Goal: Task Accomplishment & Management: Use online tool/utility

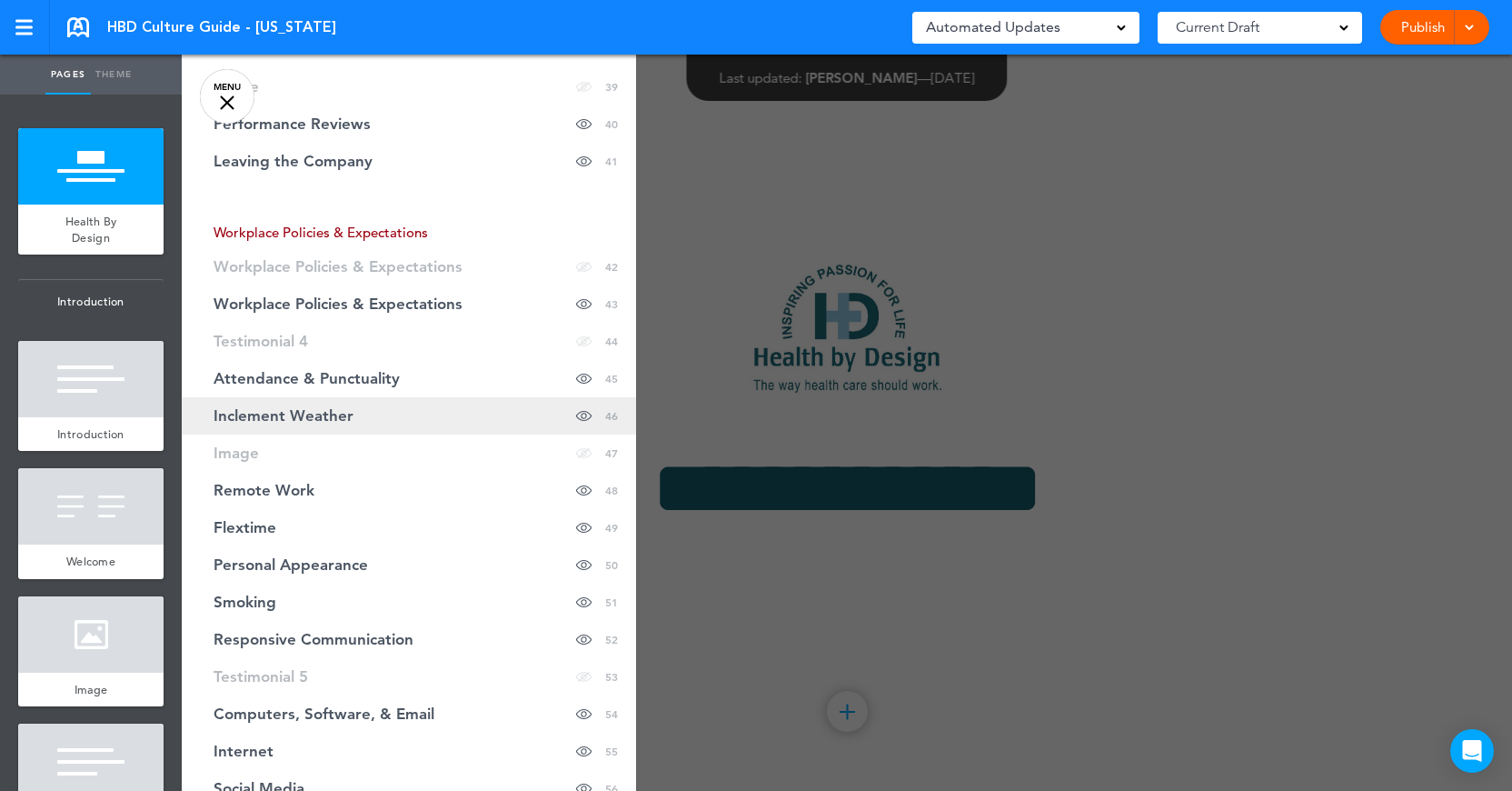
scroll to position [1808, 0]
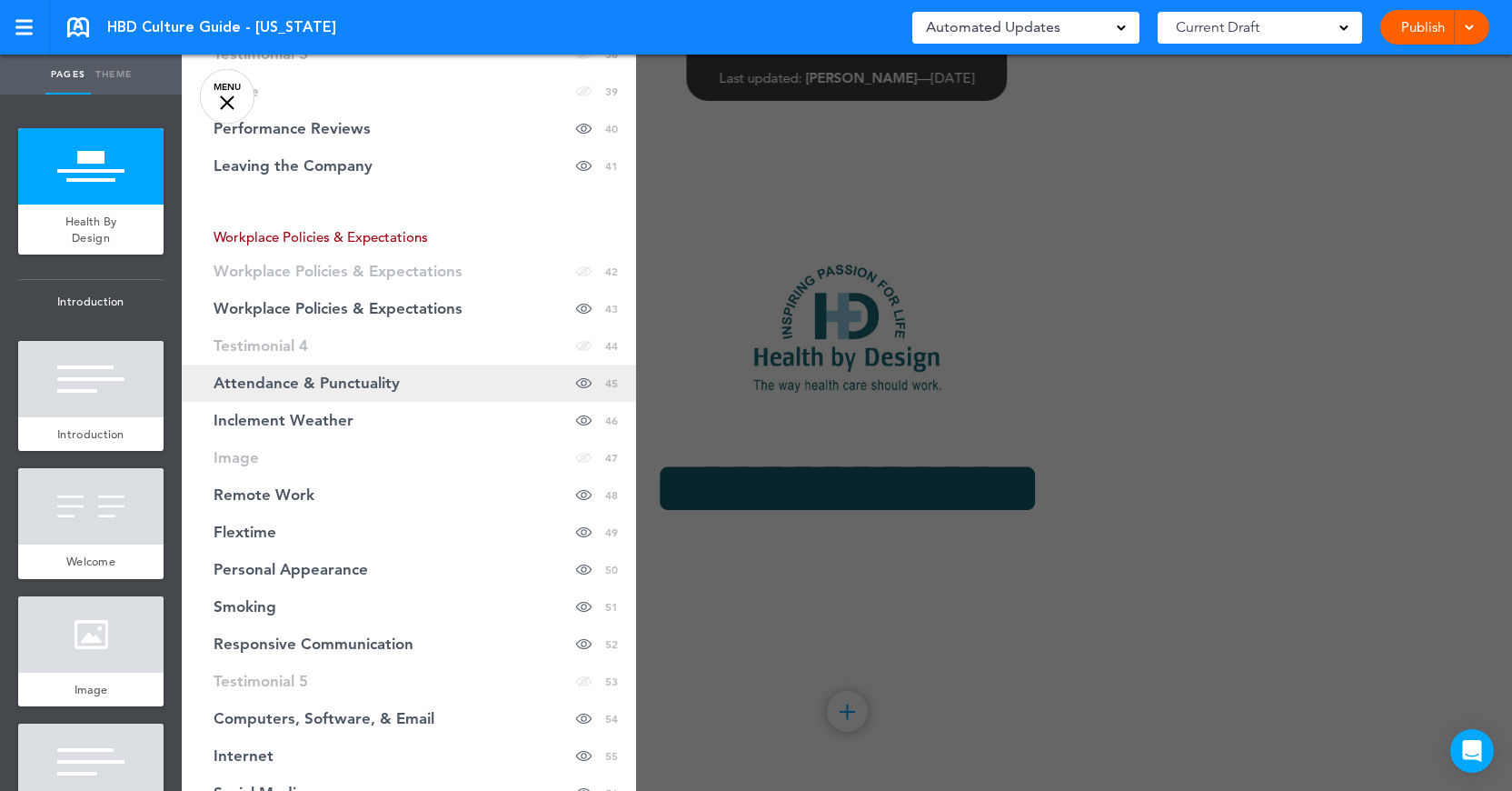
click at [309, 386] on span "Attendance & Punctuality" at bounding box center [306, 383] width 186 height 15
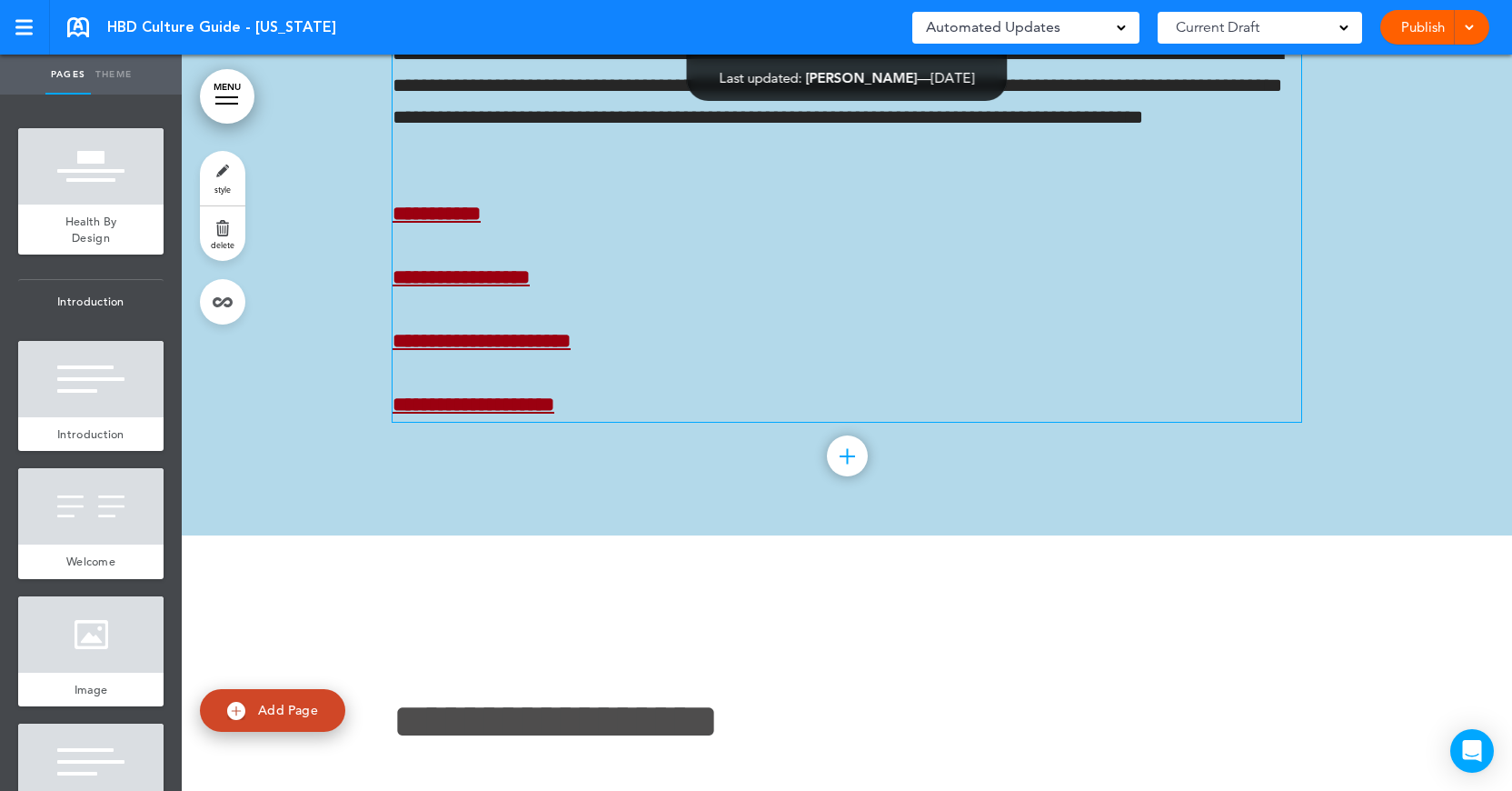
scroll to position [35758, 0]
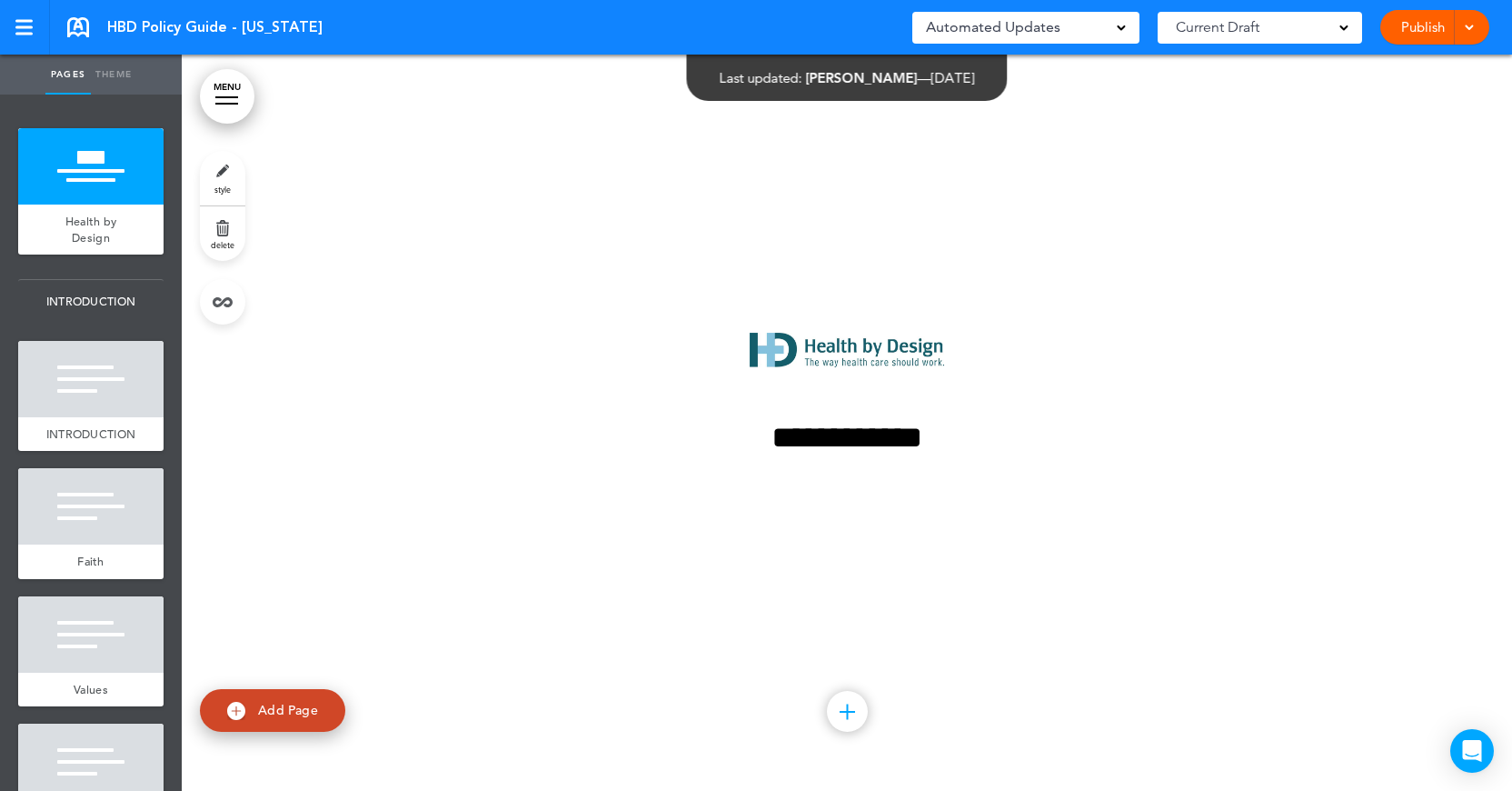
click at [231, 110] on link "MENU" at bounding box center [227, 97] width 54 height 54
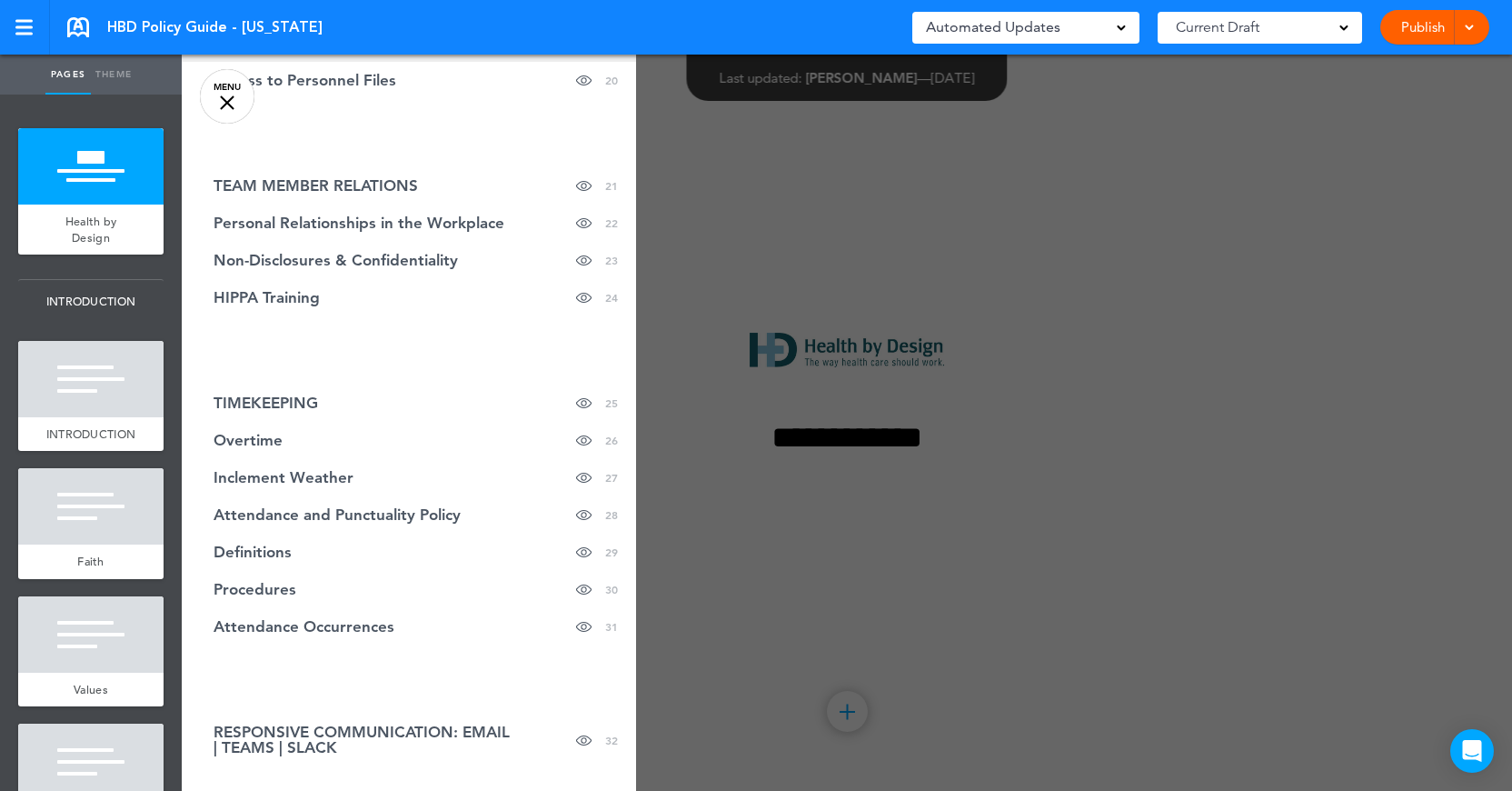
scroll to position [1008, 0]
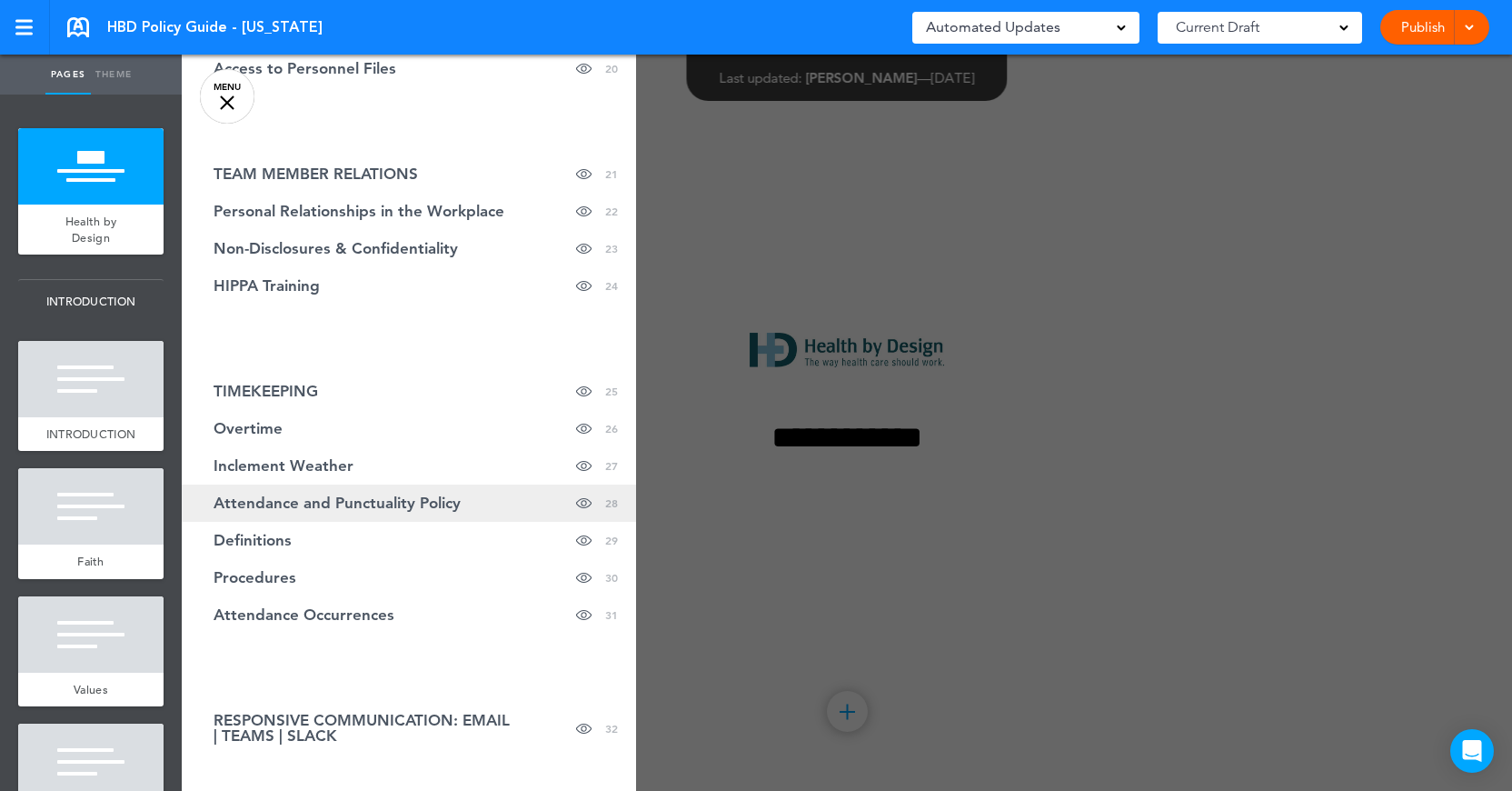
click at [397, 499] on span "Attendance and Punctuality Policy" at bounding box center [336, 503] width 247 height 15
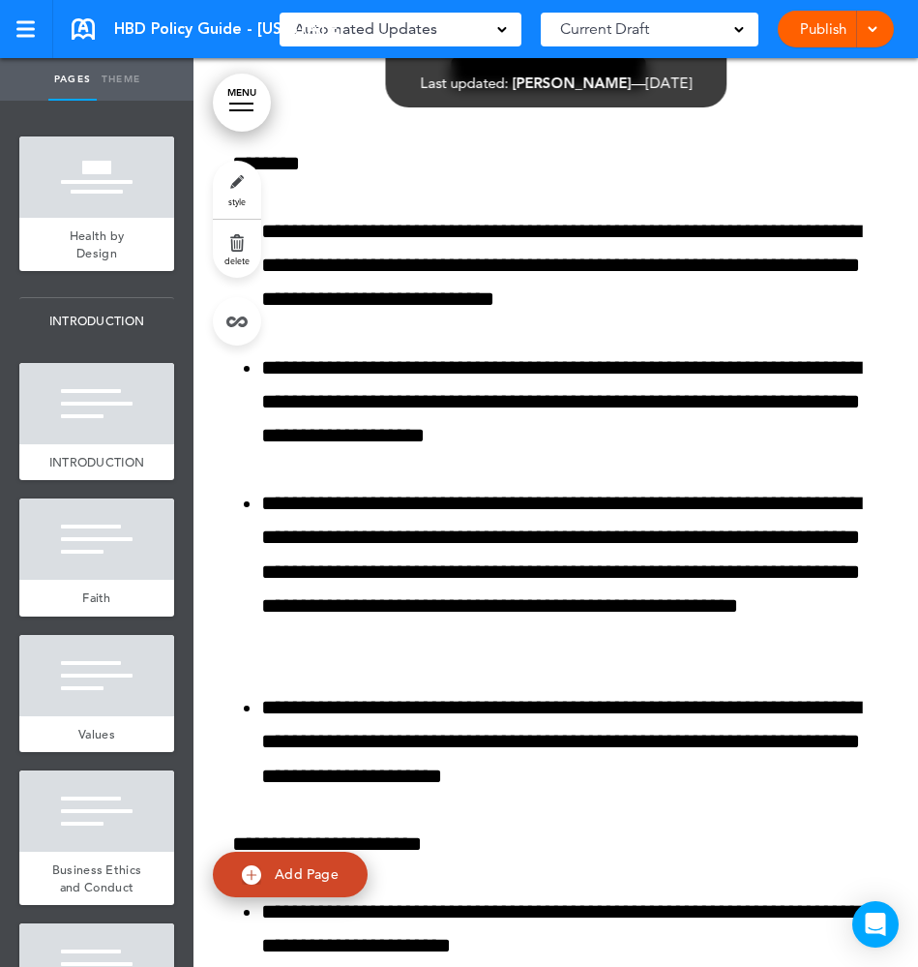
scroll to position [36730, 0]
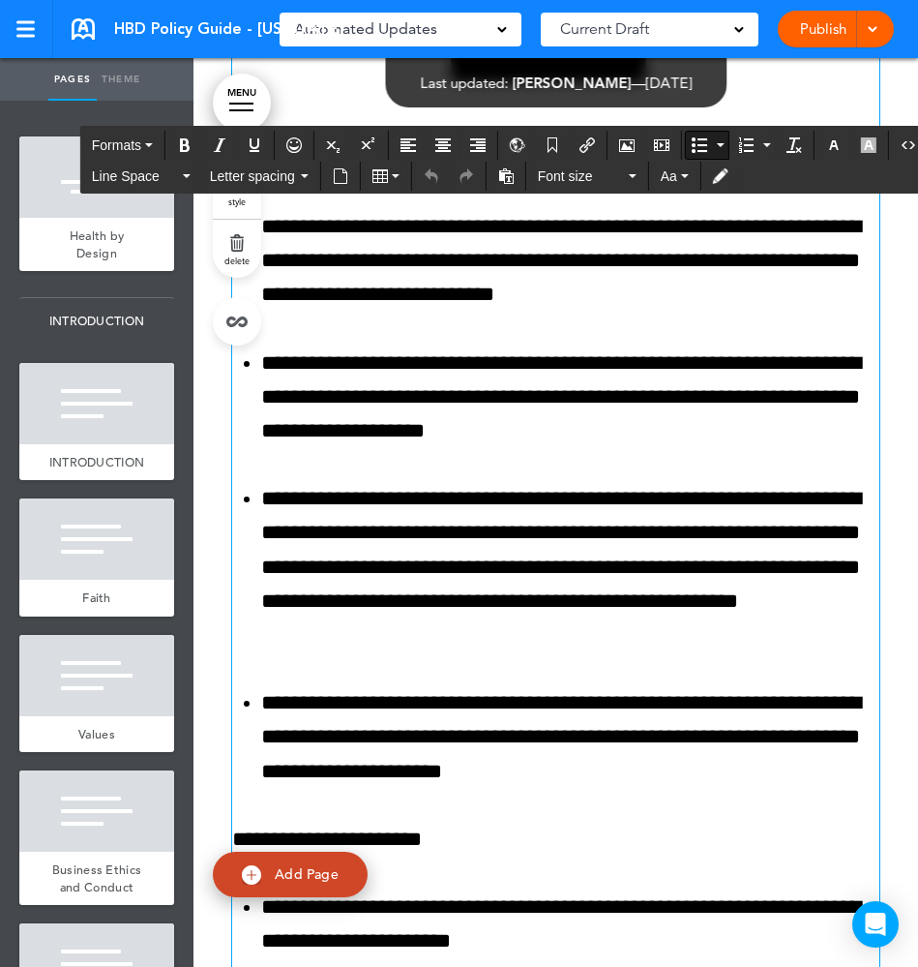
click at [672, 228] on li "**********" at bounding box center [563, 261] width 604 height 103
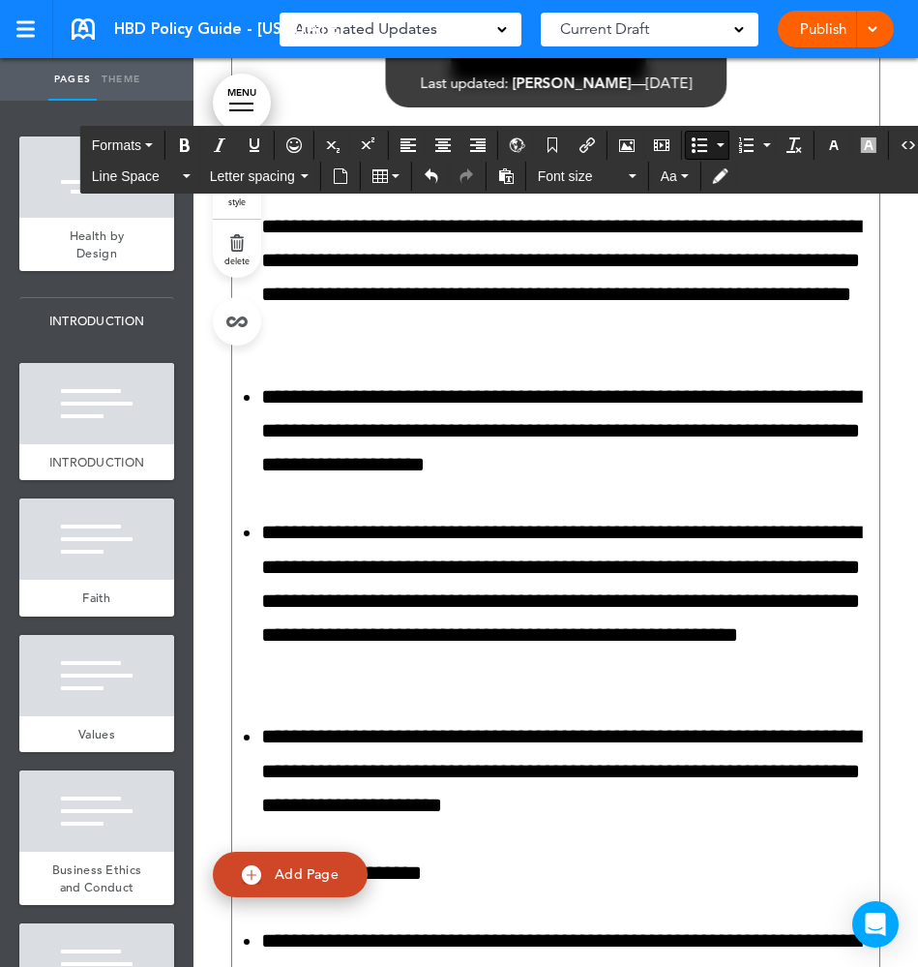
click at [516, 263] on li "**********" at bounding box center [563, 278] width 604 height 136
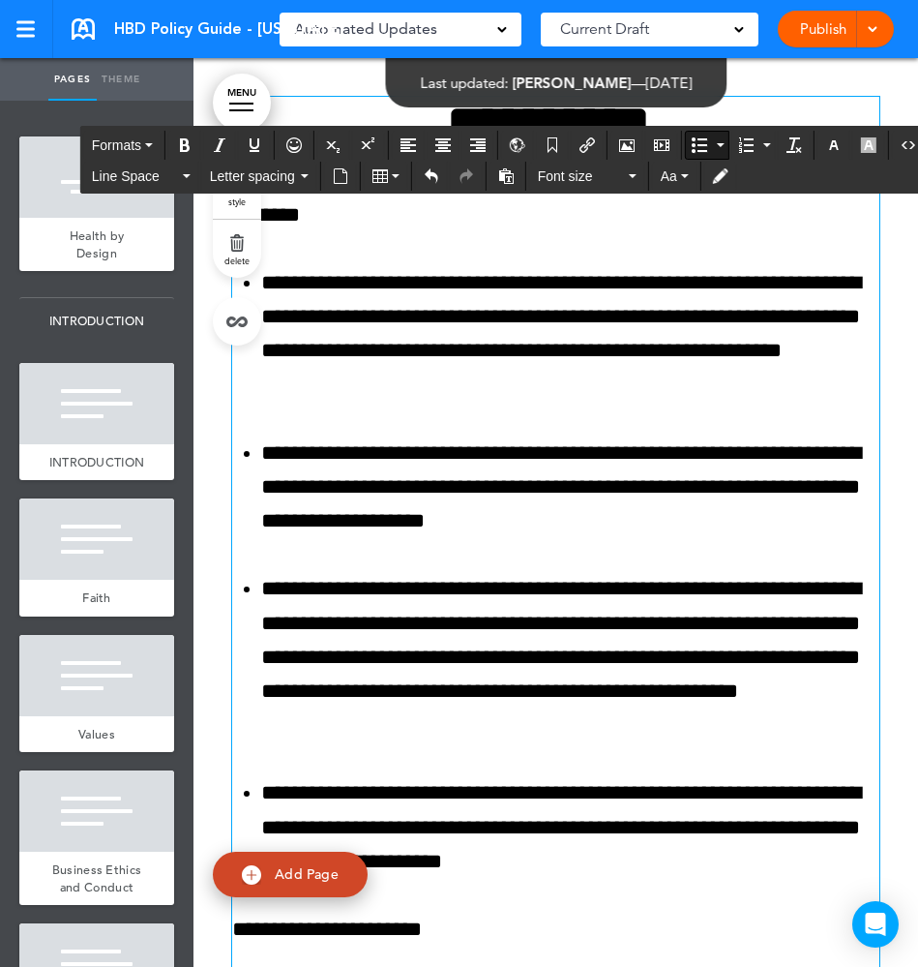
scroll to position [36670, 0]
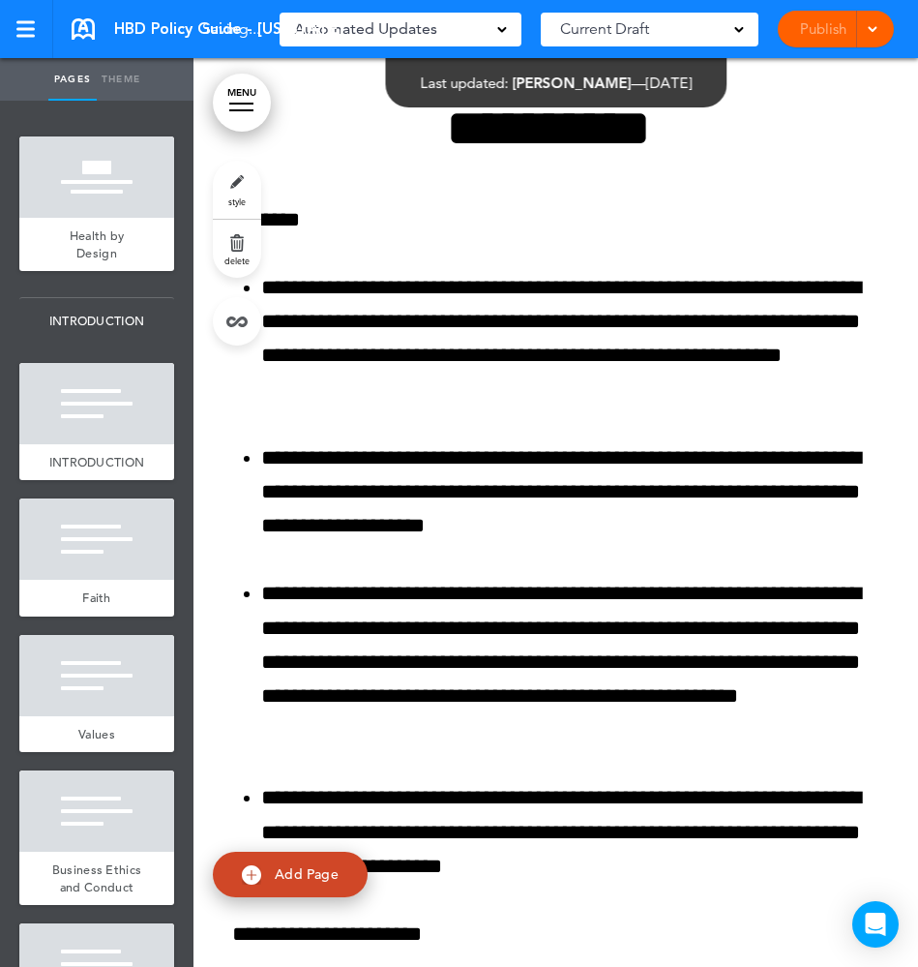
click at [813, 35] on div "Publish Publish Preview Draft" at bounding box center [836, 29] width 116 height 37
click at [813, 35] on link "Publish" at bounding box center [822, 29] width 61 height 37
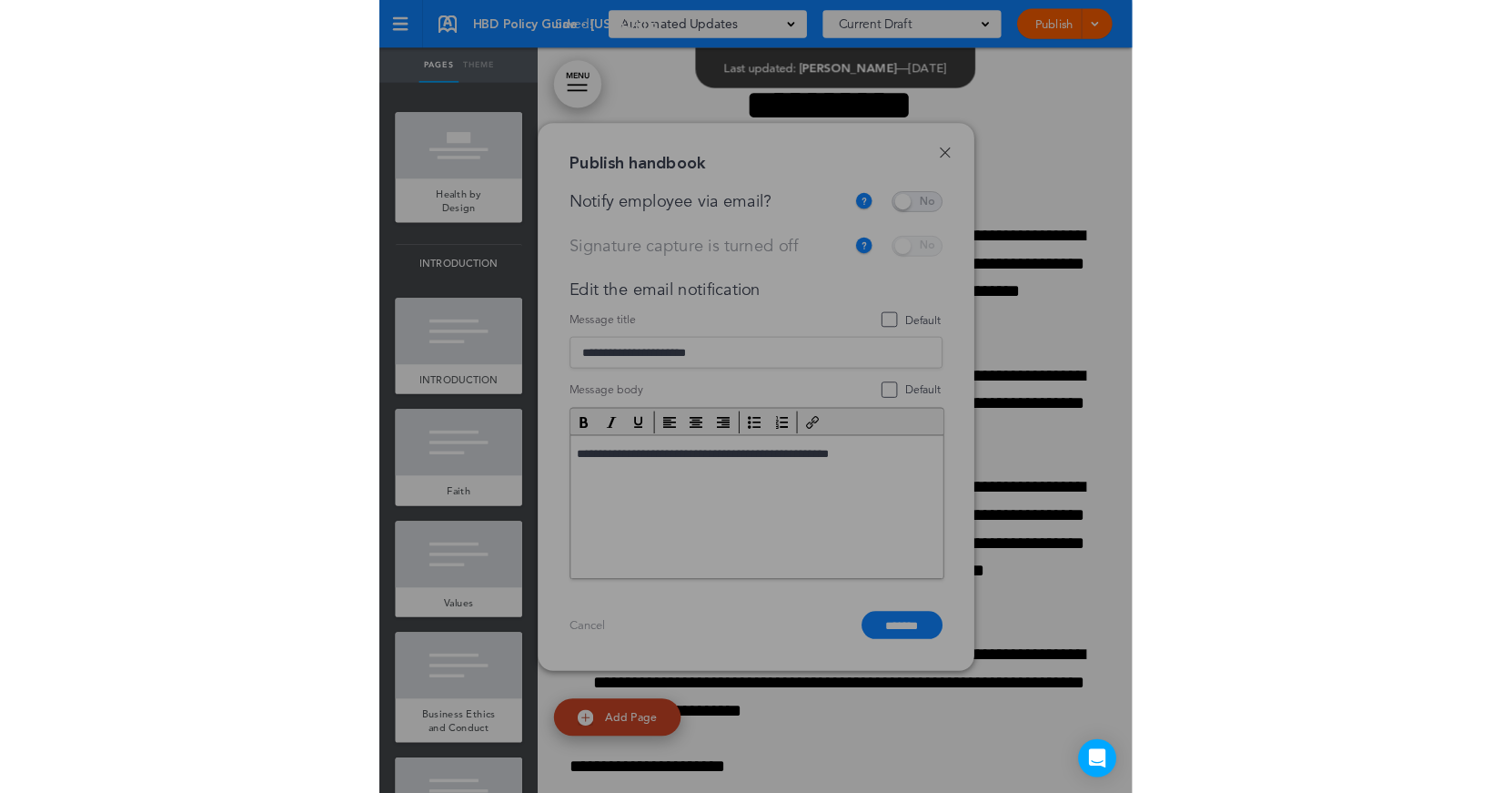
scroll to position [0, 0]
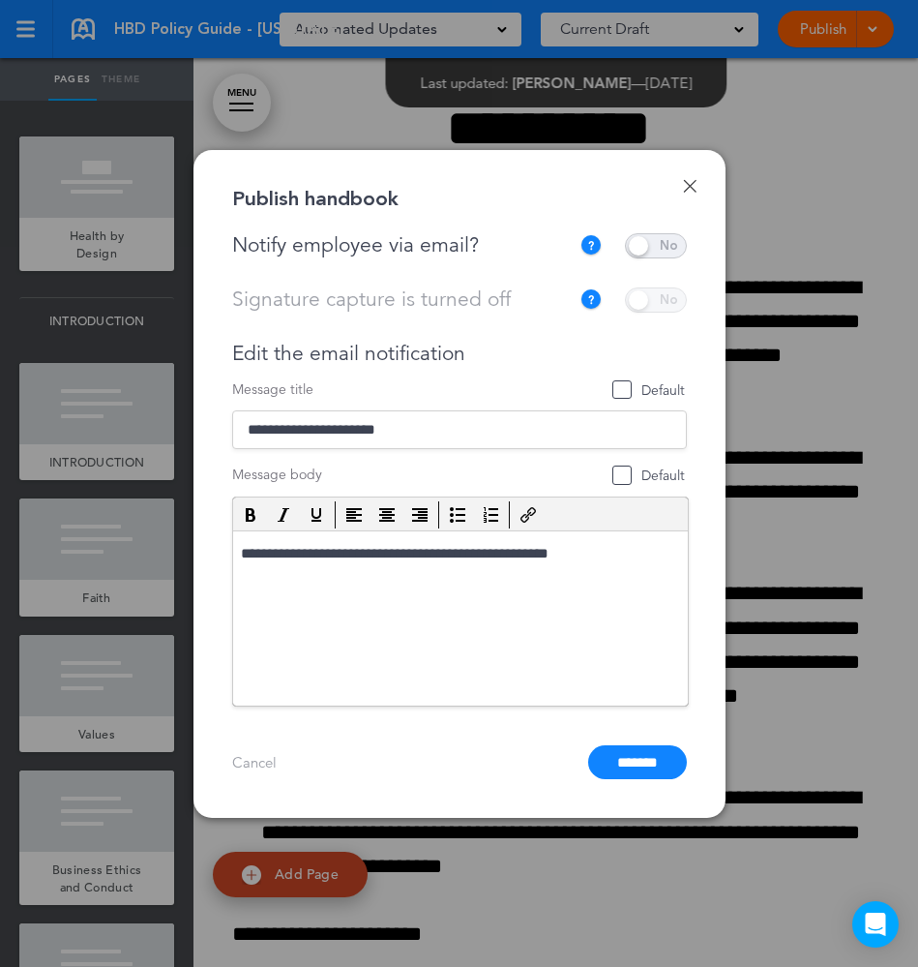
click at [644, 250] on span at bounding box center [656, 245] width 62 height 25
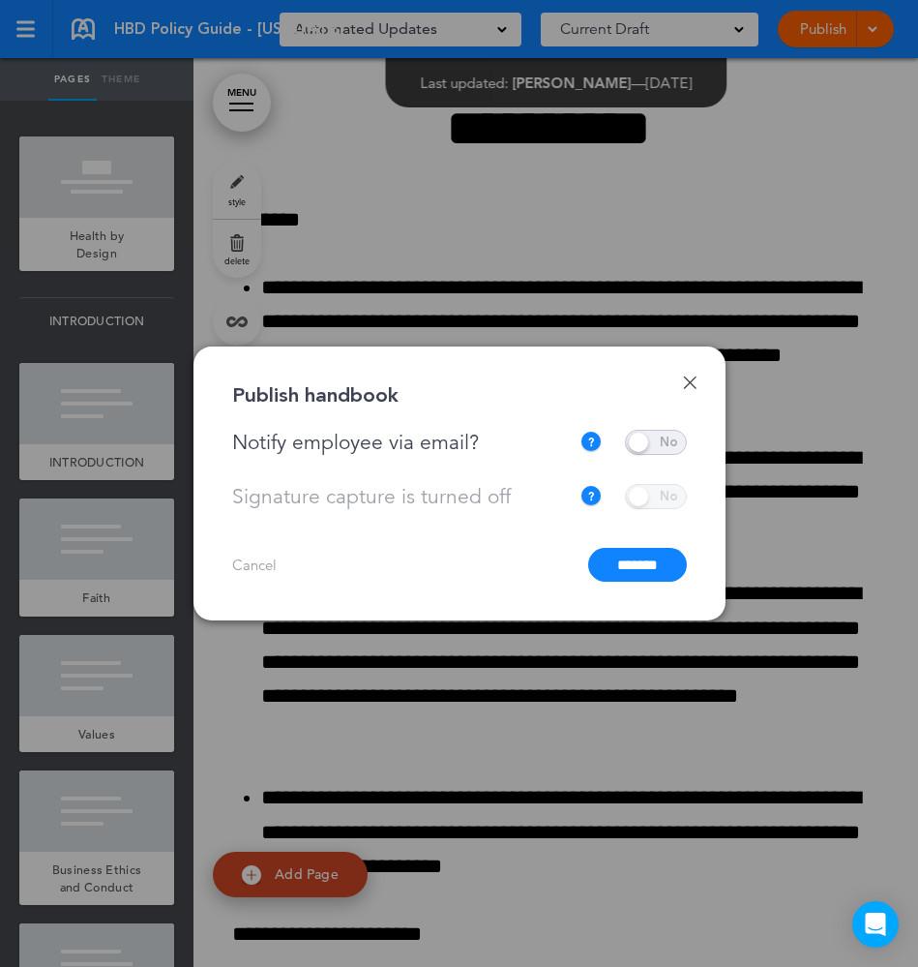
click at [625, 567] on input "*******" at bounding box center [637, 565] width 99 height 34
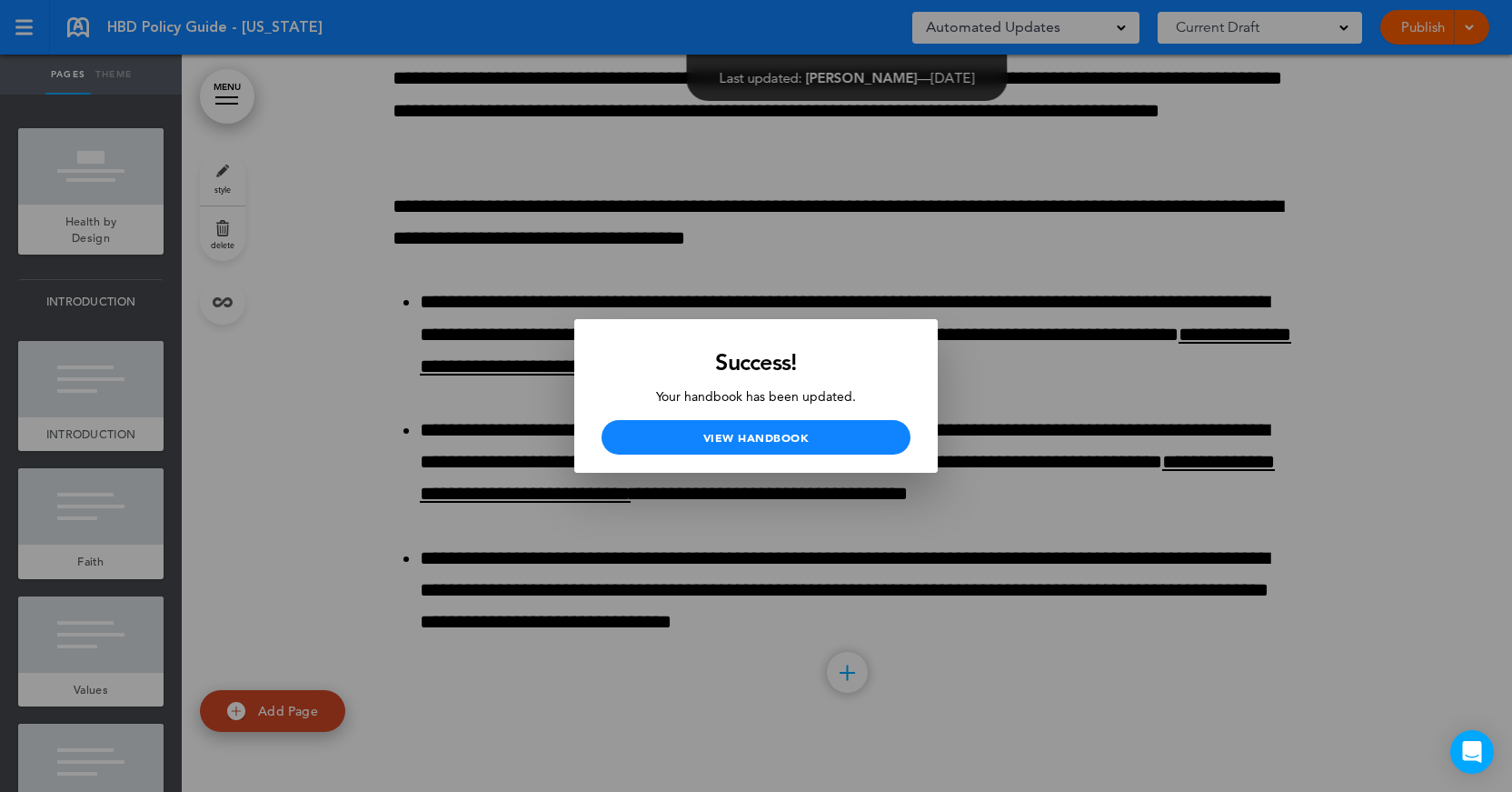
scroll to position [34413, 0]
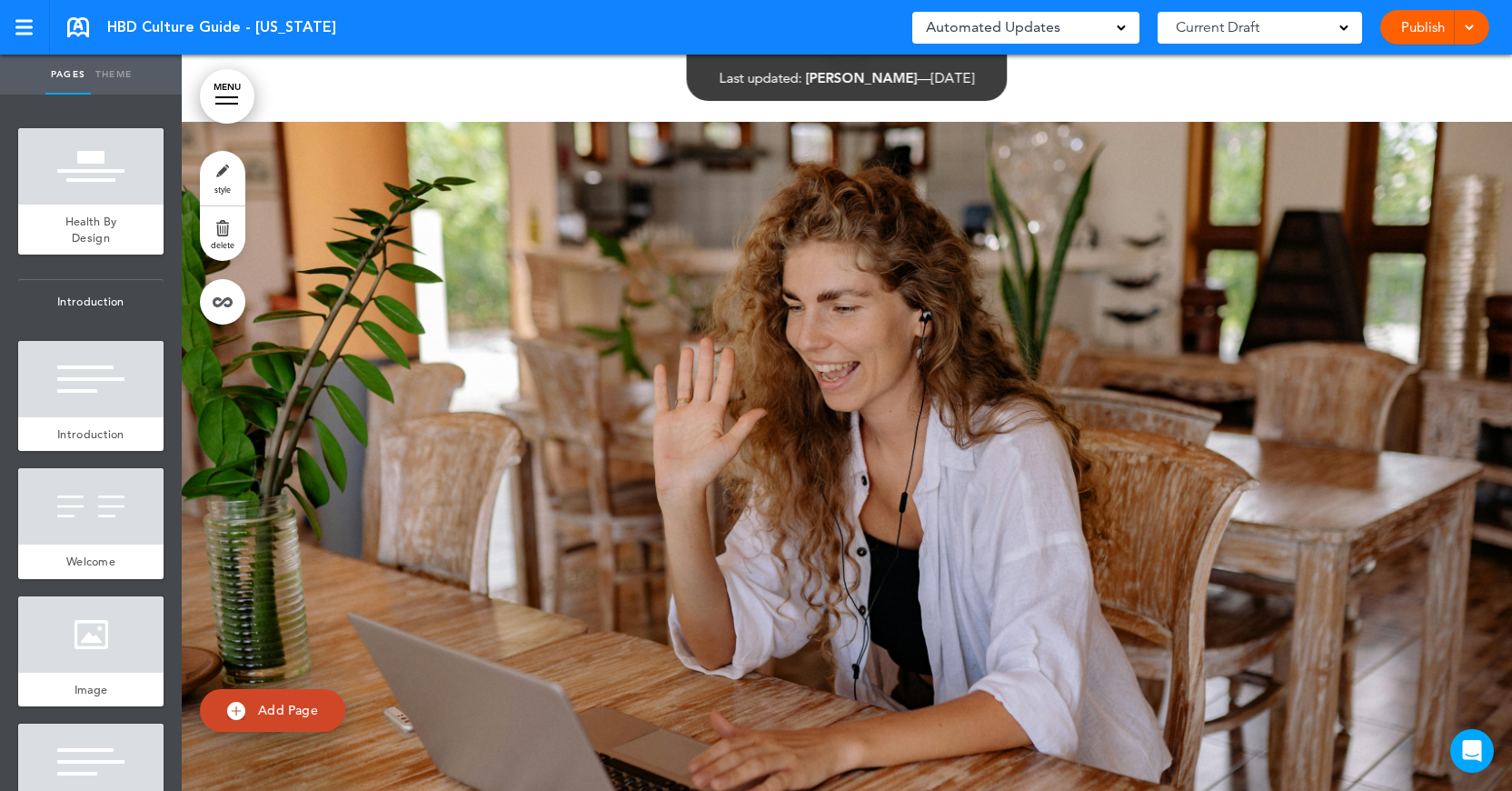
scroll to position [5321, 0]
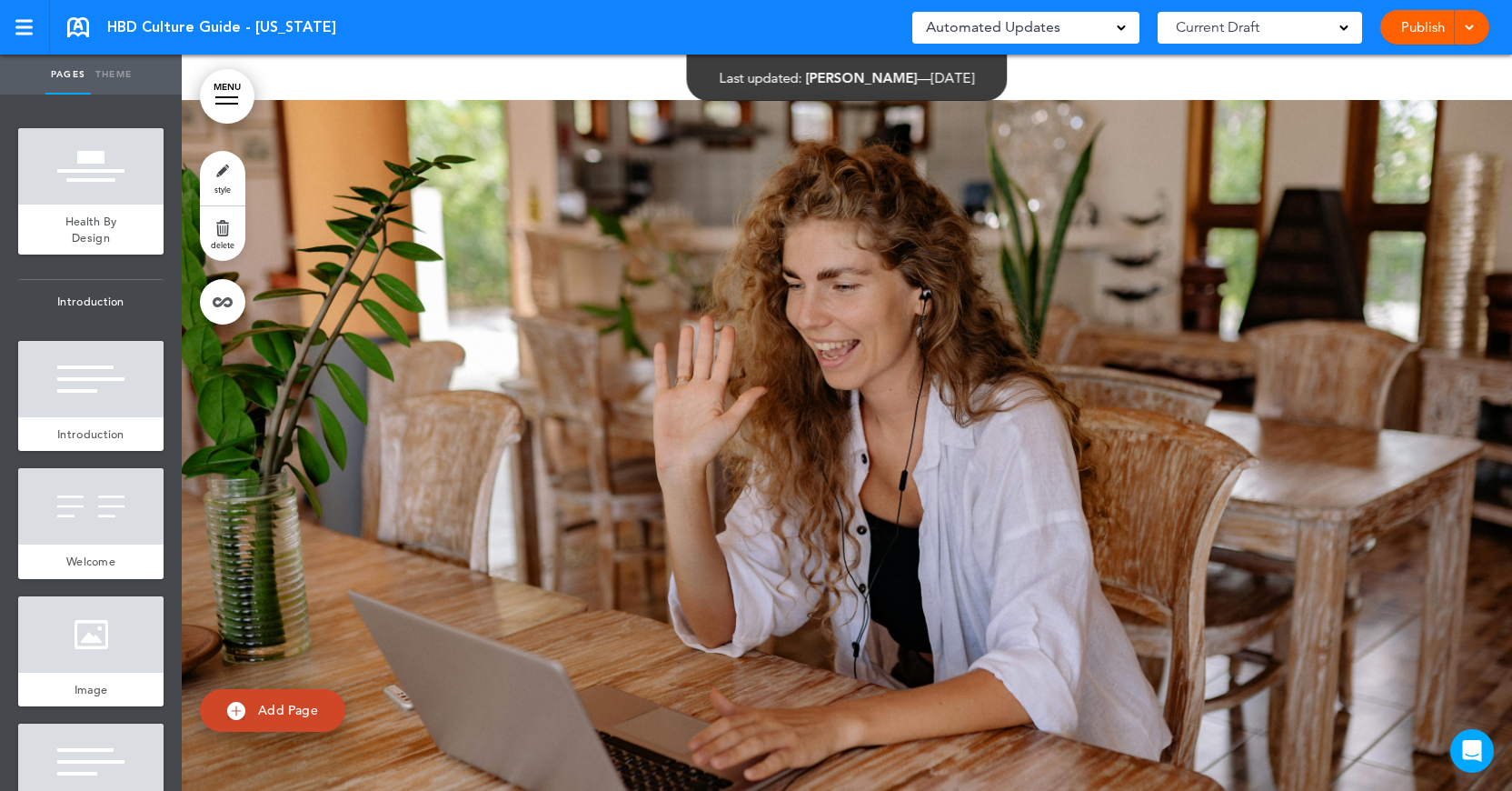
click at [238, 98] on div at bounding box center [226, 98] width 23 height 2
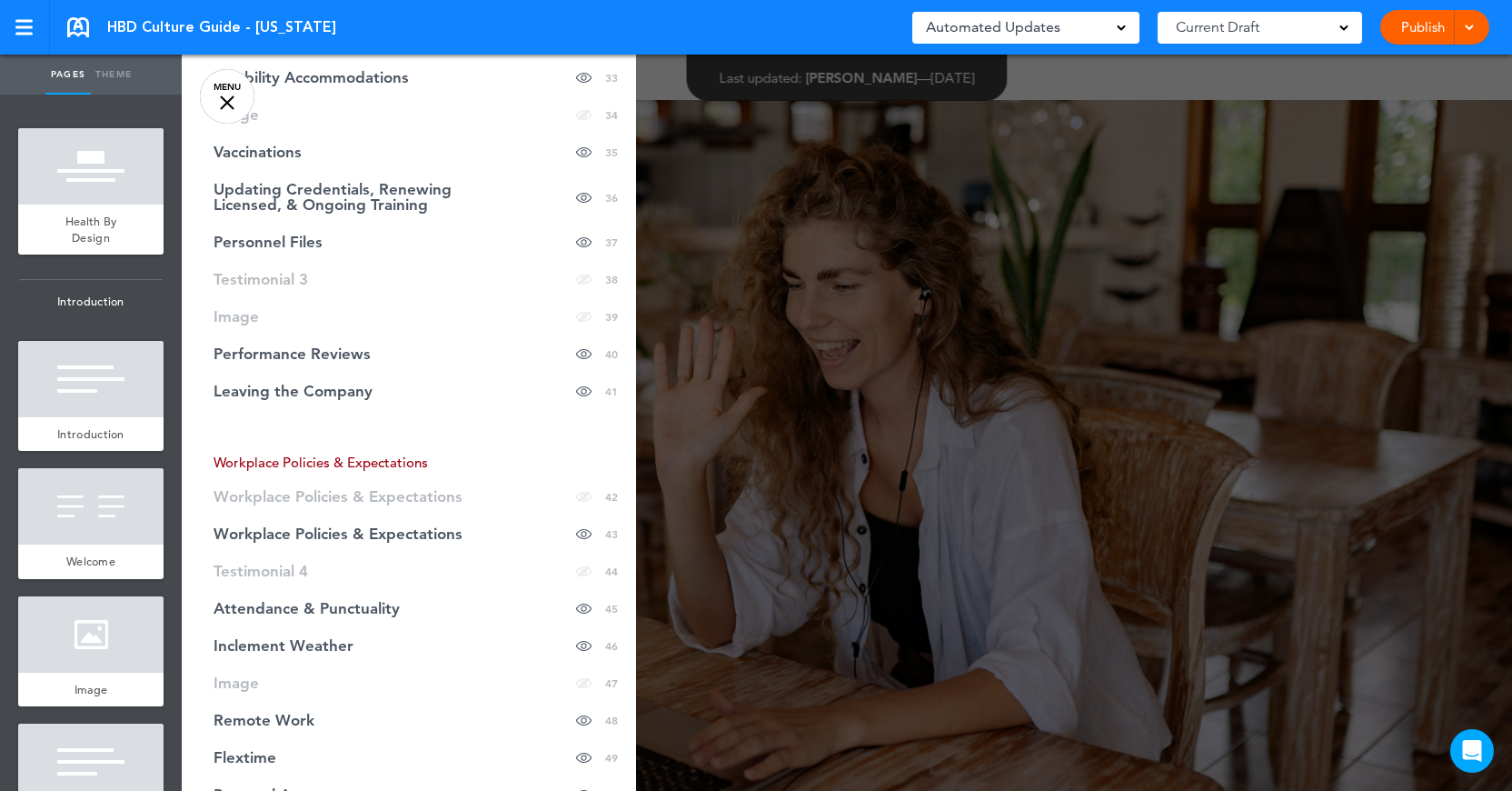
scroll to position [1584, 0]
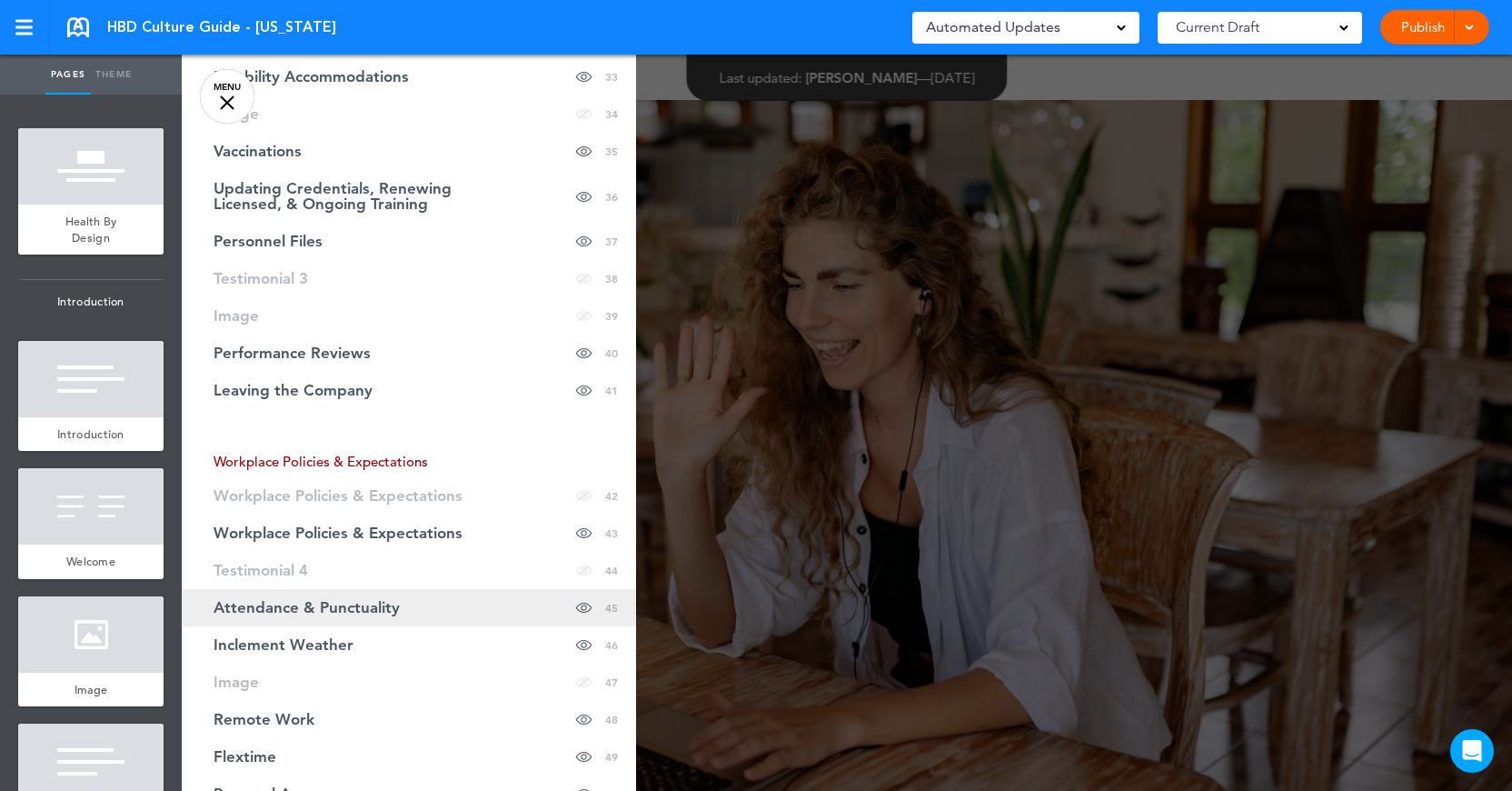
click at [309, 617] on link "Attendance & Punctuality Hide page in table of contents 45" at bounding box center [409, 608] width 455 height 38
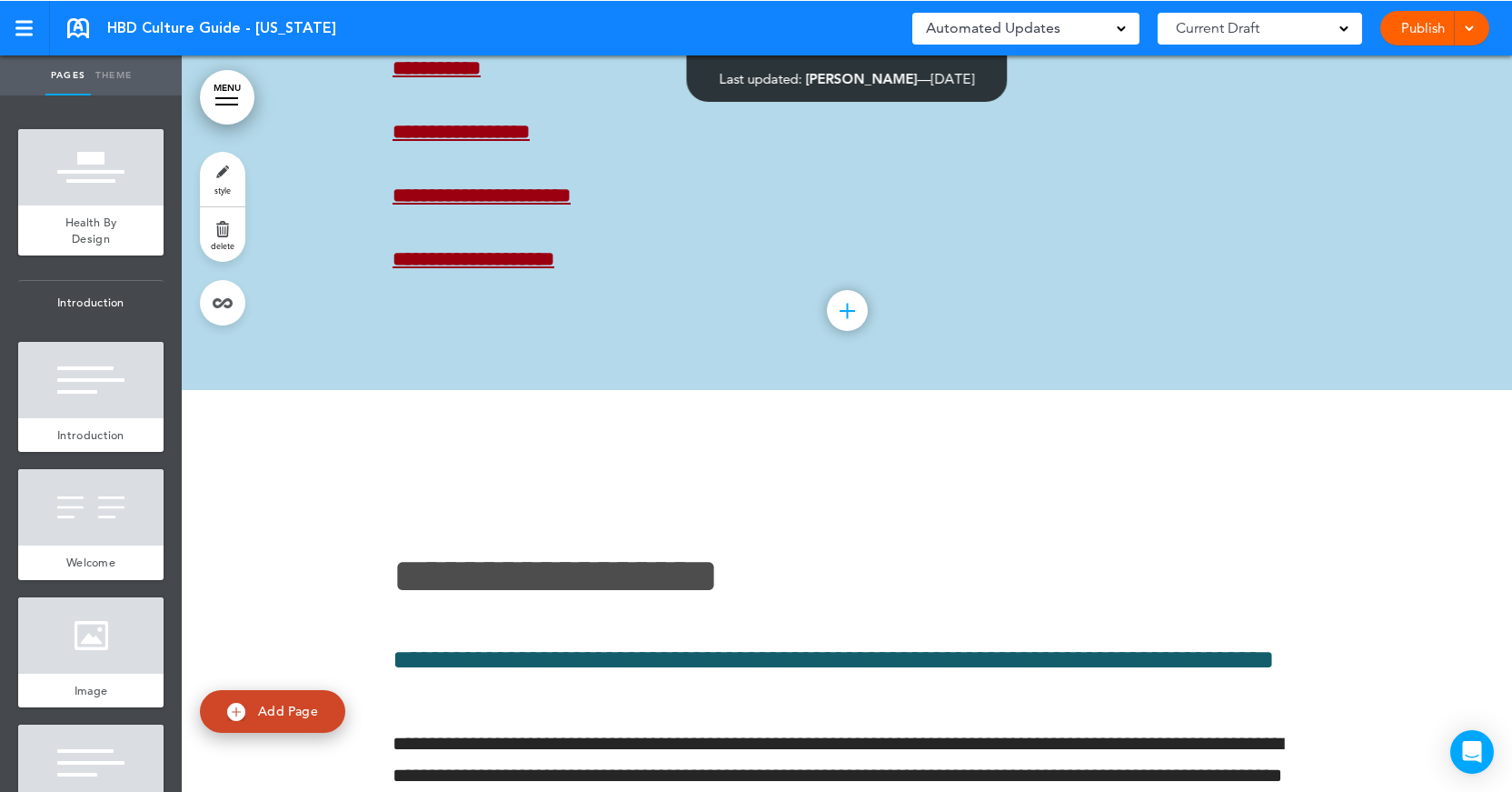
scroll to position [36707, 0]
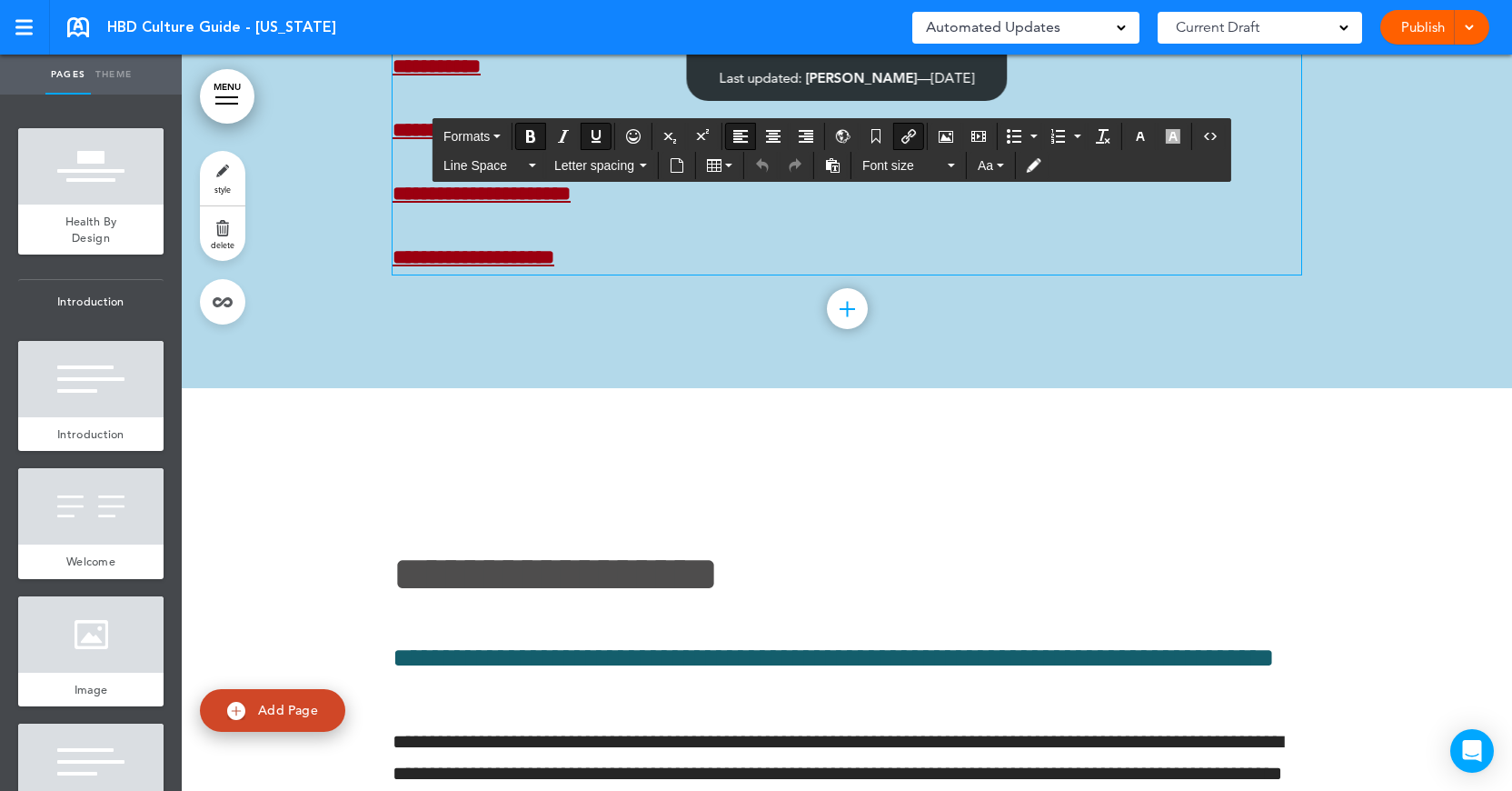
click at [429, 76] on strong "**********" at bounding box center [437, 66] width 88 height 20
click at [909, 137] on icon "Insert/edit airmason link" at bounding box center [908, 135] width 14 height 14
type input "**********"
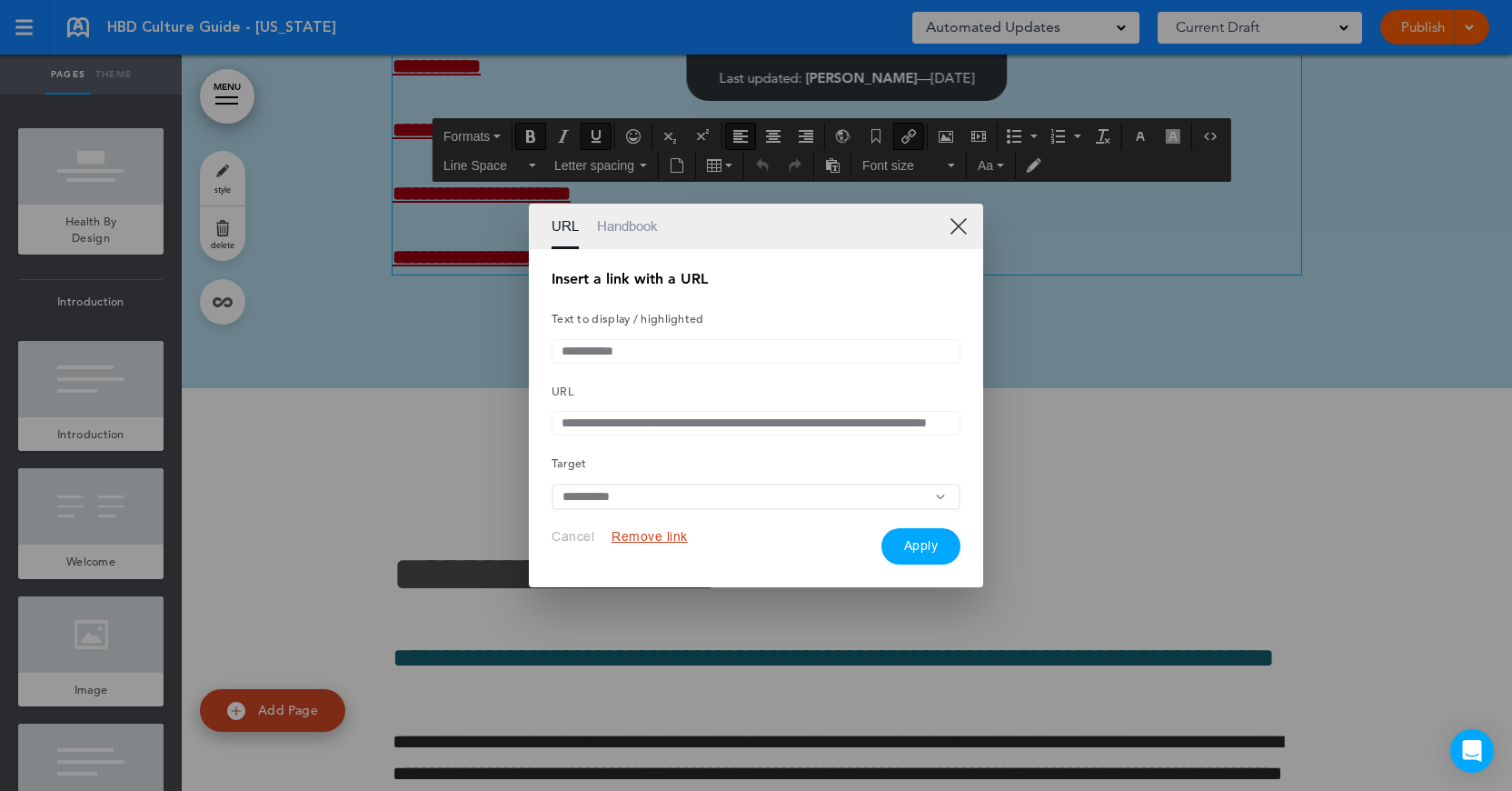
click at [963, 219] on link "XX" at bounding box center [958, 225] width 17 height 17
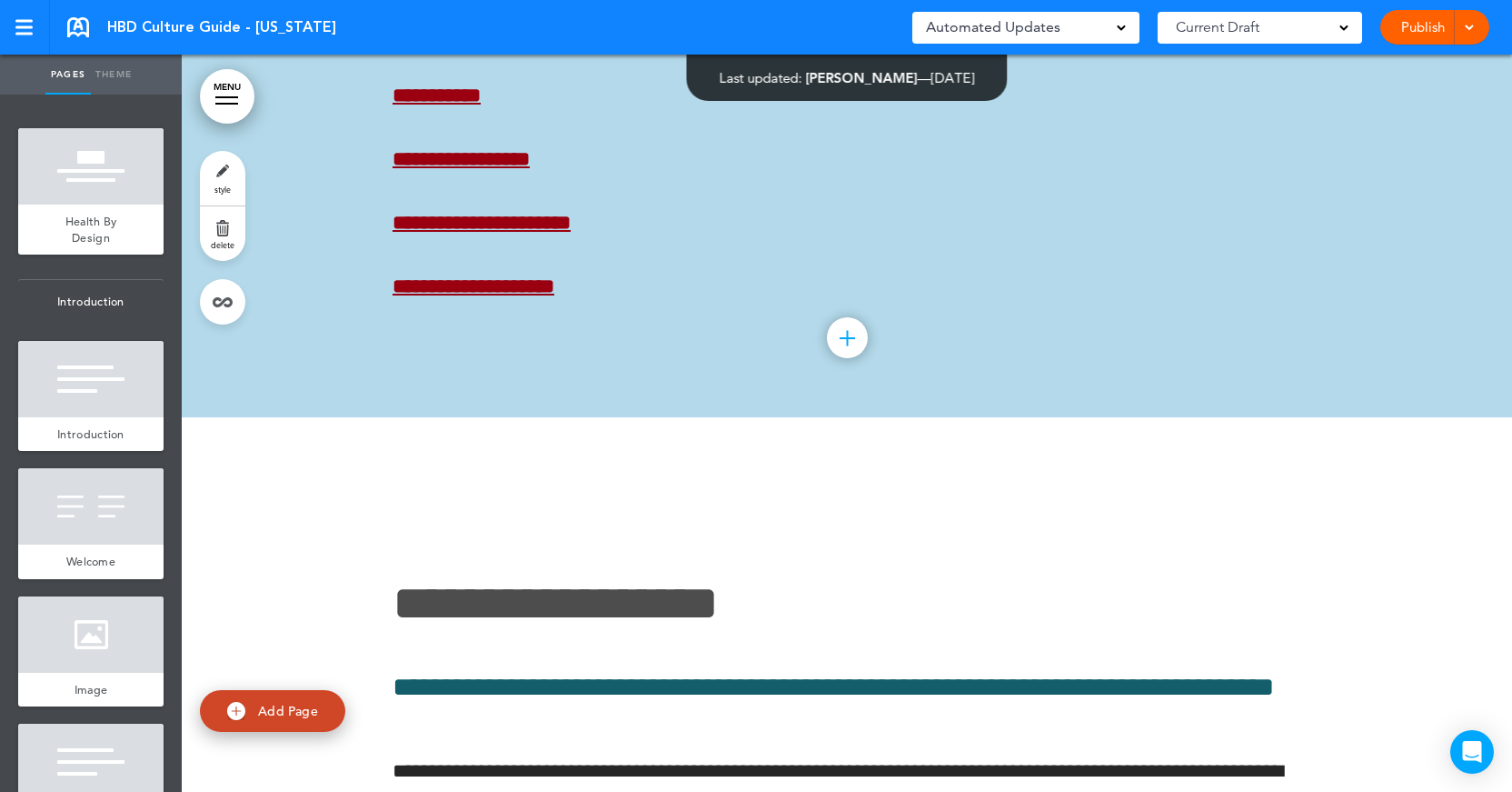
scroll to position [36736, 0]
